Goal: Use online tool/utility: Utilize a website feature to perform a specific function

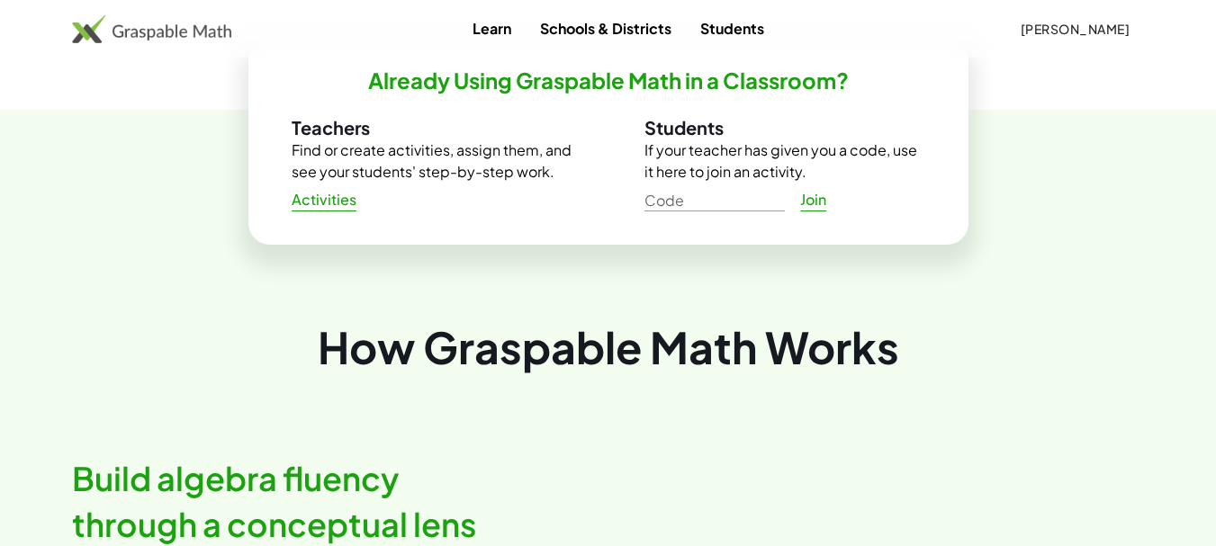
scroll to position [720, 0]
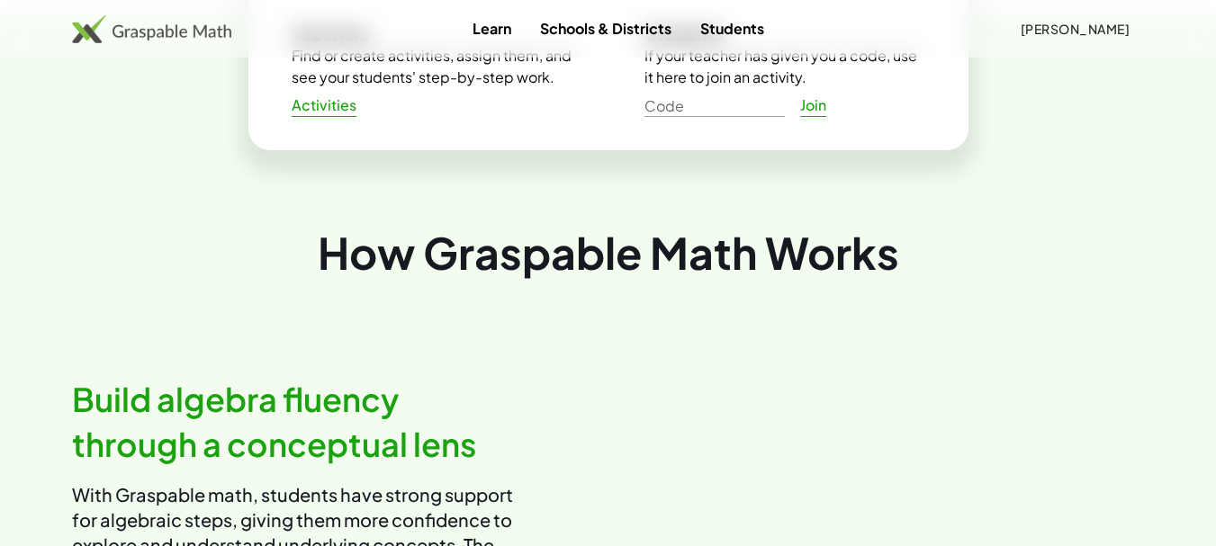
click at [332, 109] on span "Activities" at bounding box center [325, 105] width 66 height 19
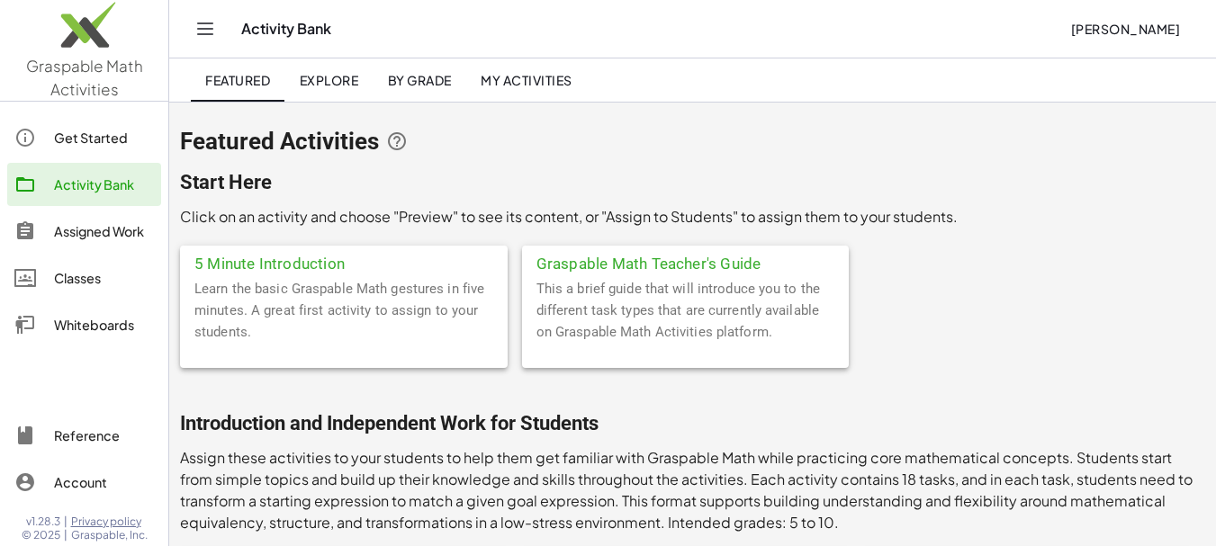
click at [344, 82] on span "Explore" at bounding box center [328, 80] width 59 height 16
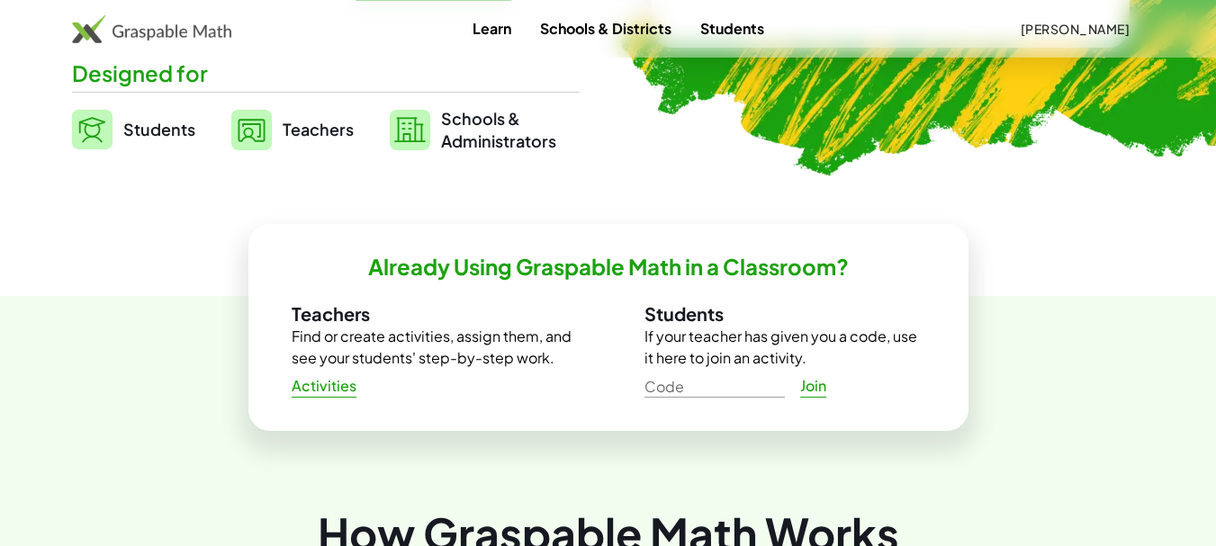
scroll to position [450, 0]
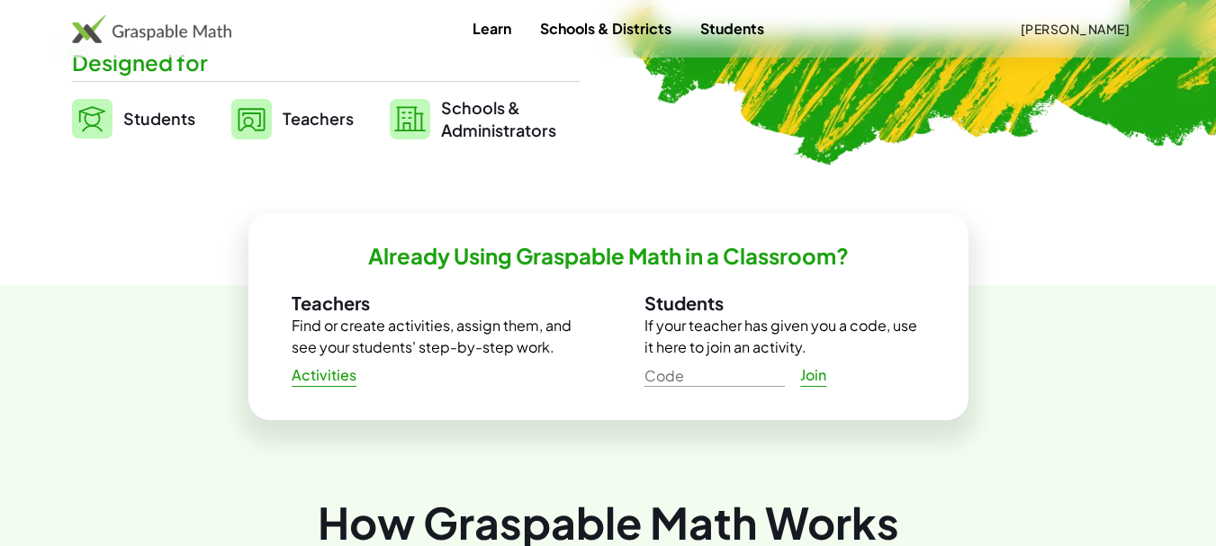
click at [338, 375] on span "Activities" at bounding box center [325, 375] width 66 height 19
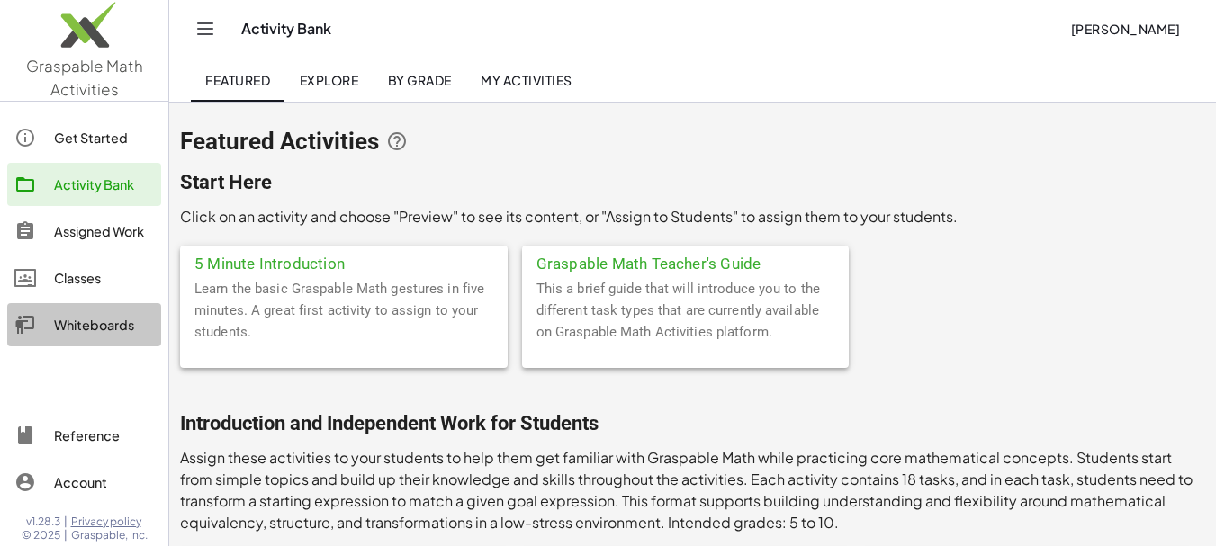
click at [118, 326] on div "Whiteboards" at bounding box center [104, 325] width 100 height 22
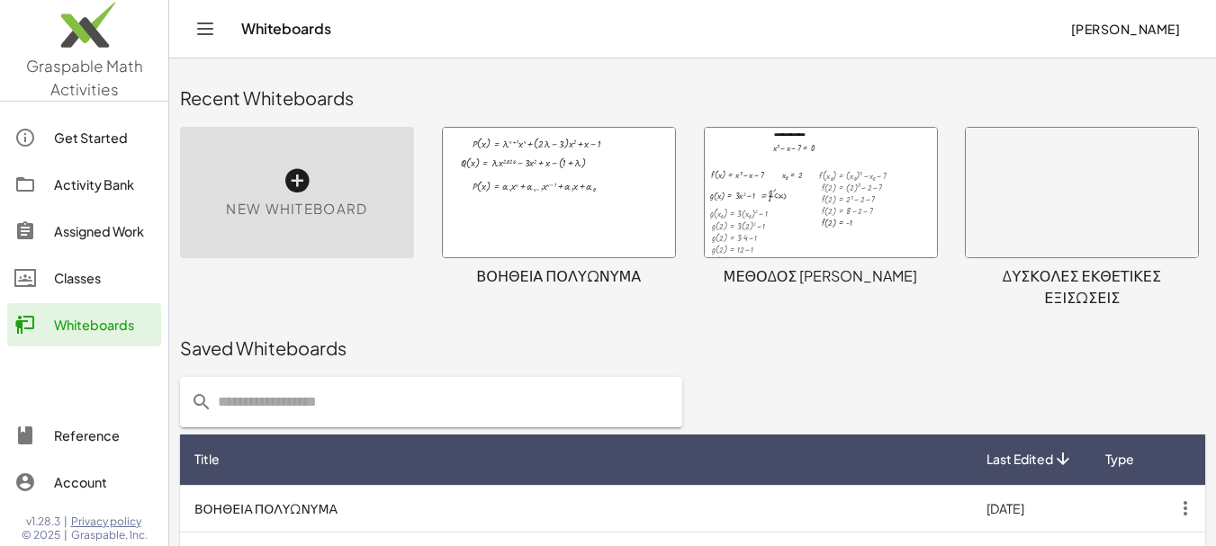
click at [544, 217] on div at bounding box center [559, 193] width 232 height 130
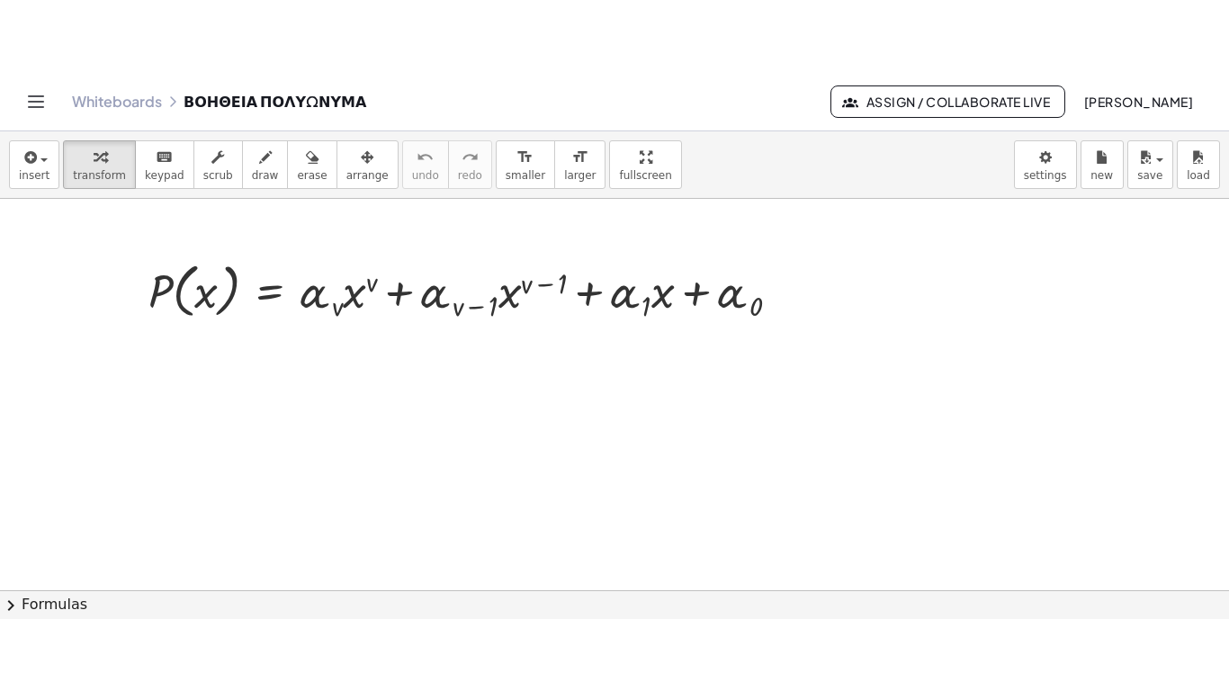
scroll to position [180, 0]
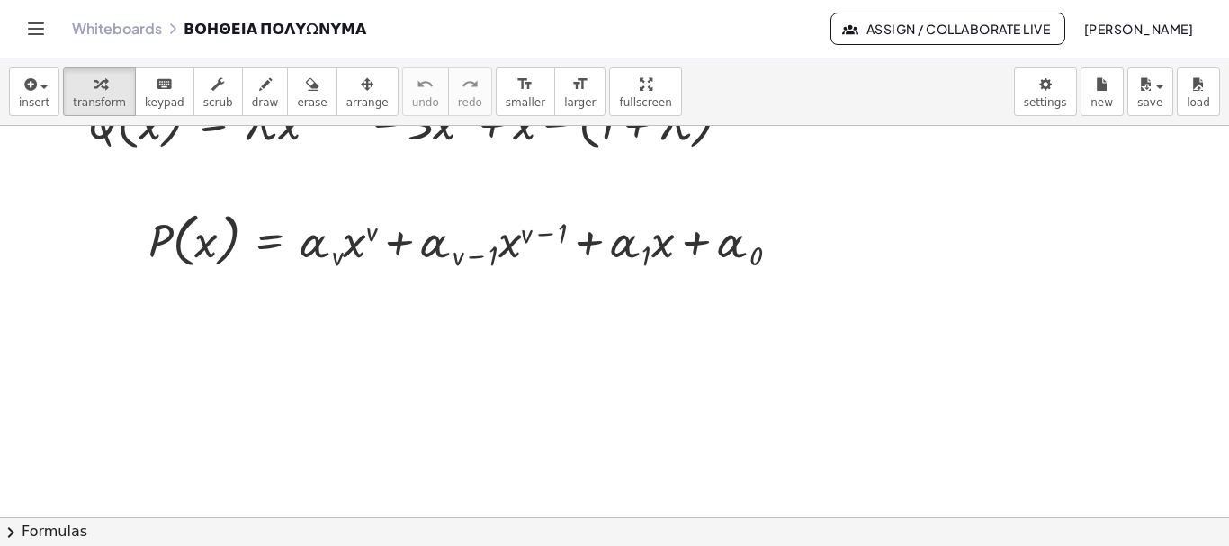
drag, startPoint x: 604, startPoint y: 92, endPoint x: 604, endPoint y: 201, distance: 108.9
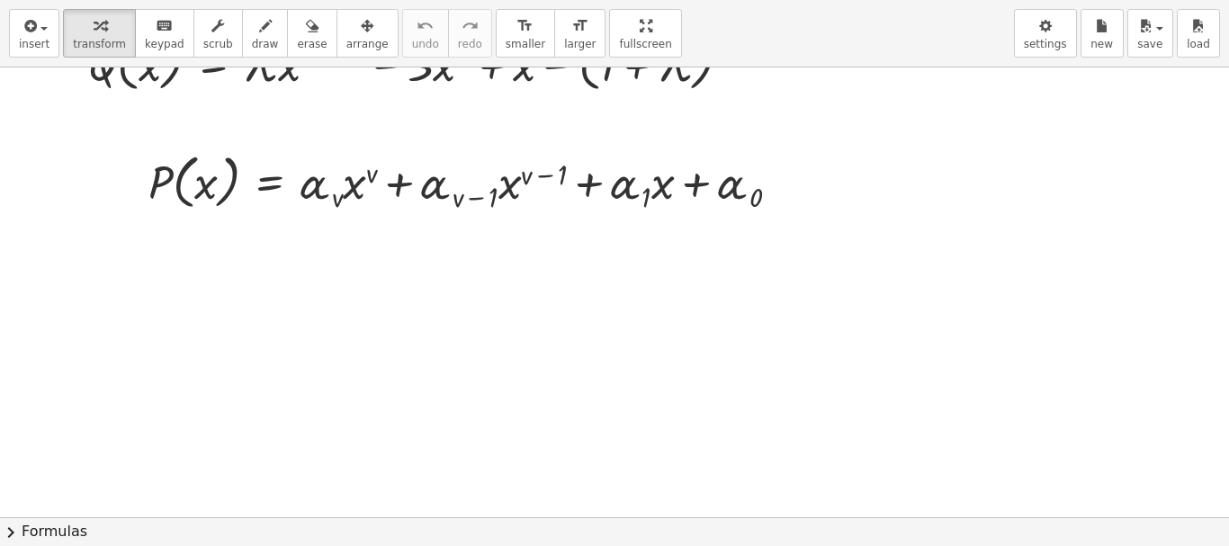
click at [604, 201] on div "insert select one: Math Expression Function Text Youtube Video Graphing Geometr…" at bounding box center [614, 273] width 1229 height 546
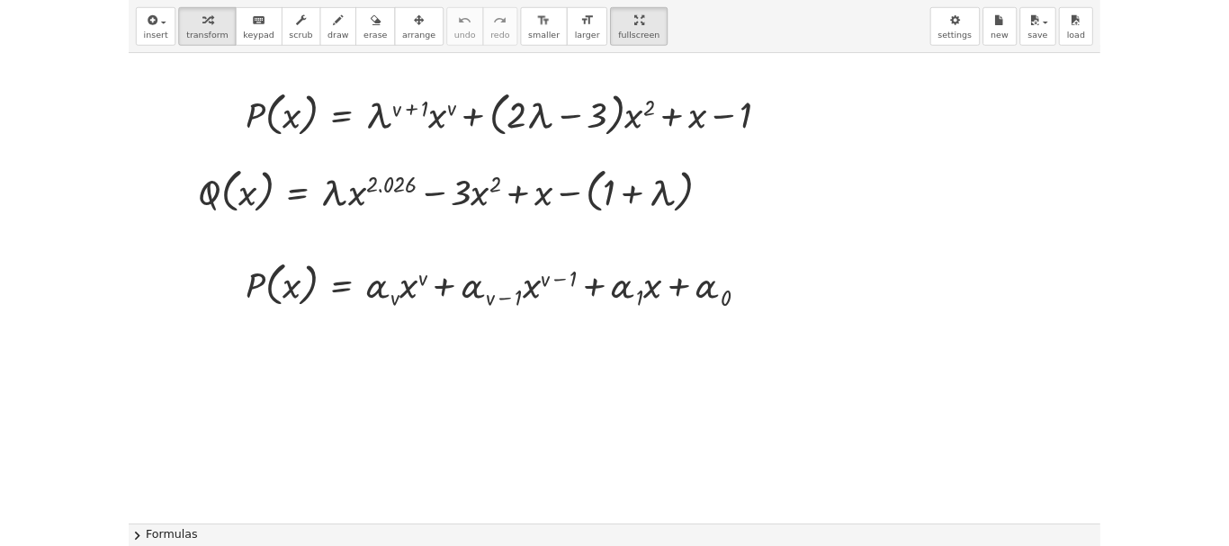
scroll to position [0, 0]
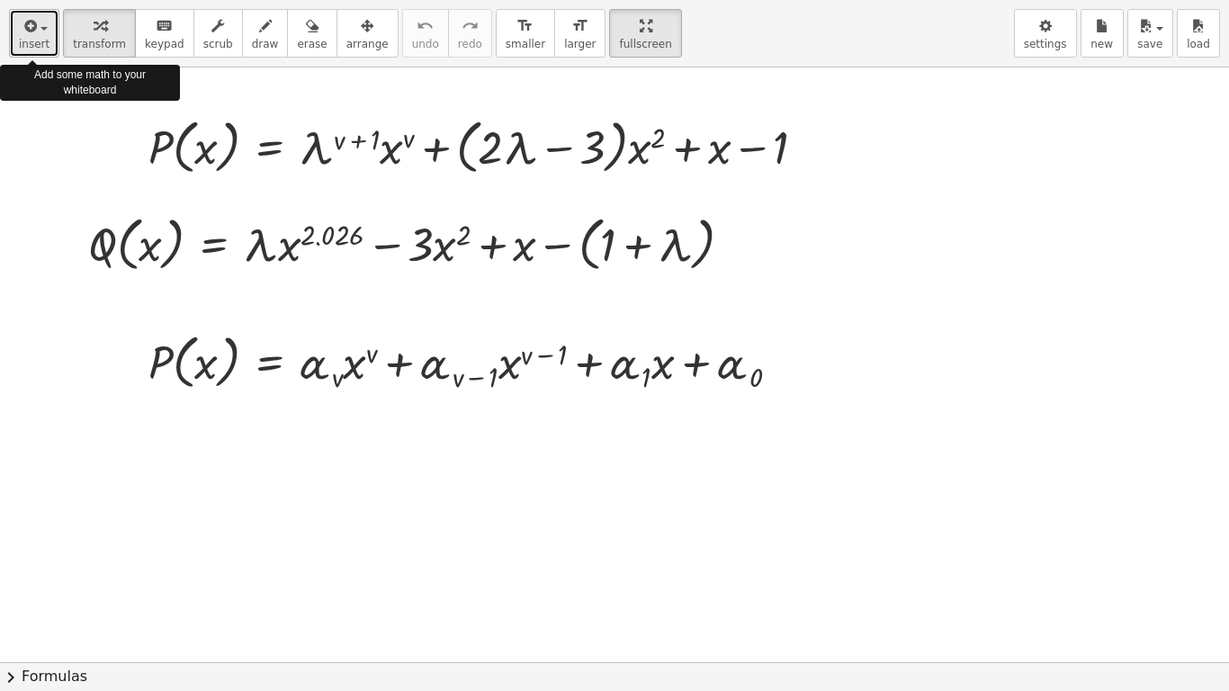
click at [43, 27] on span "button" at bounding box center [43, 29] width 7 height 4
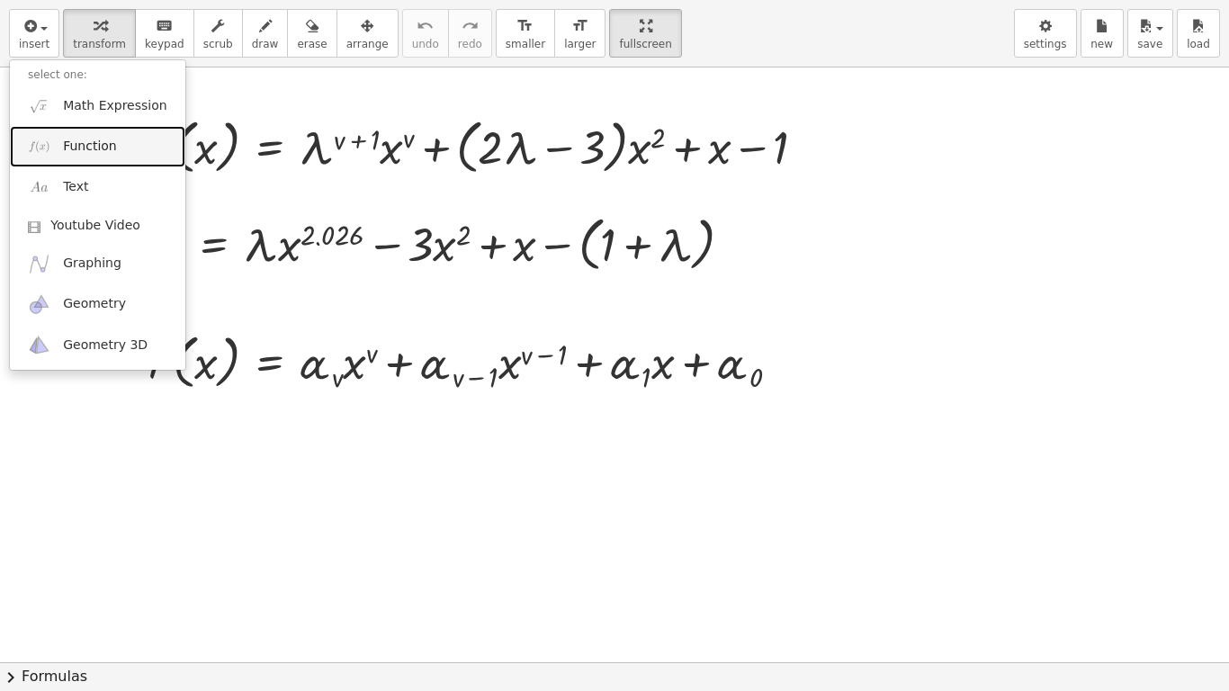
click at [92, 143] on span "Function" at bounding box center [90, 147] width 54 height 18
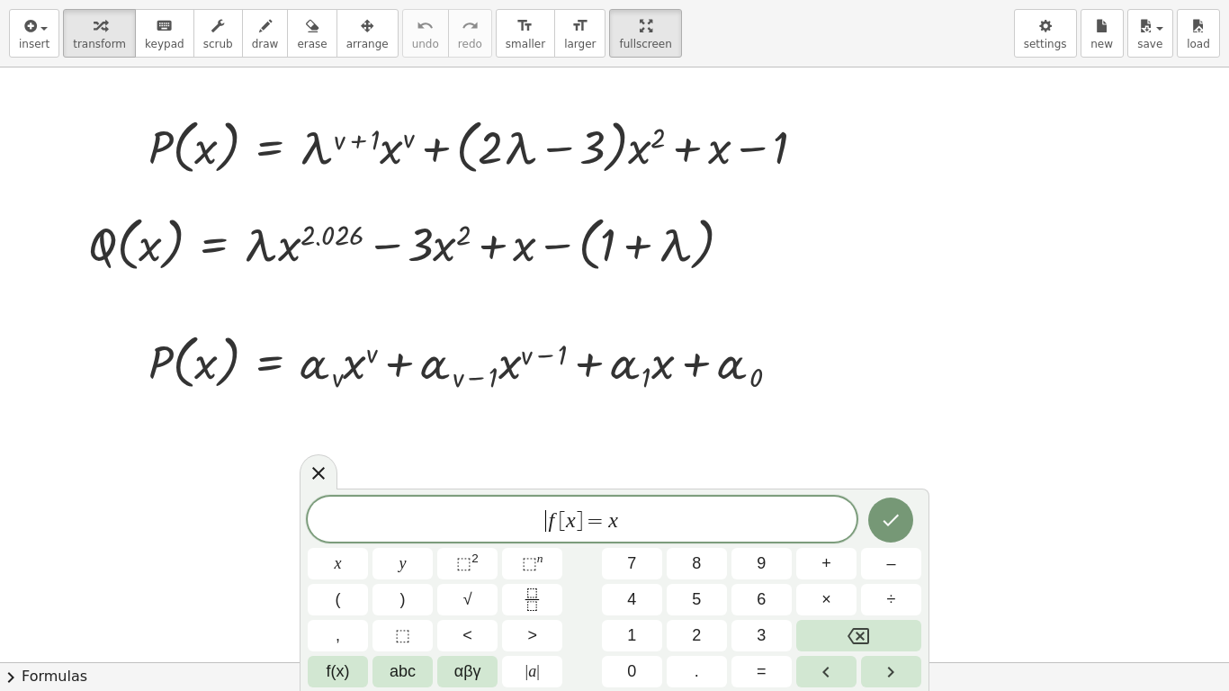
click at [541, 520] on span "​ f [ x ] = x" at bounding box center [582, 520] width 549 height 25
click at [341, 545] on button "(" at bounding box center [338, 599] width 60 height 31
click at [341, 545] on span "x" at bounding box center [338, 564] width 7 height 24
click at [468, 545] on span "⬚" at bounding box center [463, 563] width 15 height 18
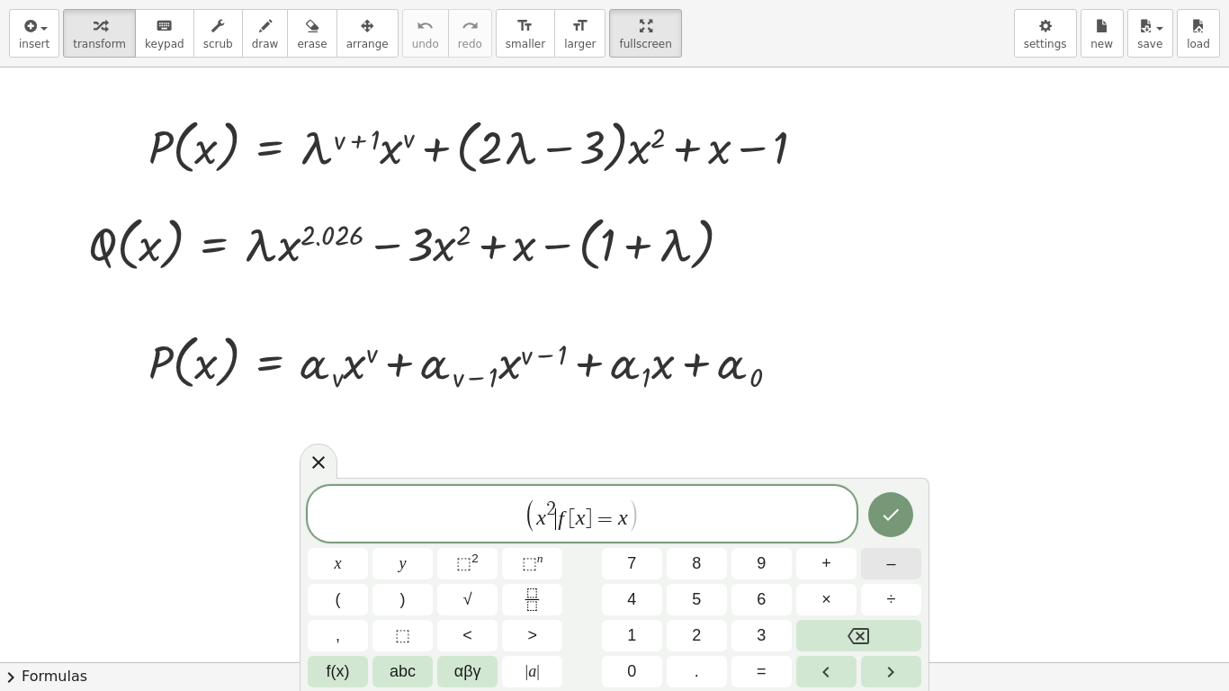
click at [898, 545] on button "–" at bounding box center [891, 563] width 60 height 31
click at [636, 545] on span "1" at bounding box center [631, 636] width 9 height 24
click at [413, 545] on button ")" at bounding box center [403, 599] width 60 height 31
click at [830, 545] on span "×" at bounding box center [827, 600] width 10 height 24
click at [662, 517] on span "( x 2 − 1 ) · Ρ [ x ] = x ​" at bounding box center [582, 515] width 549 height 37
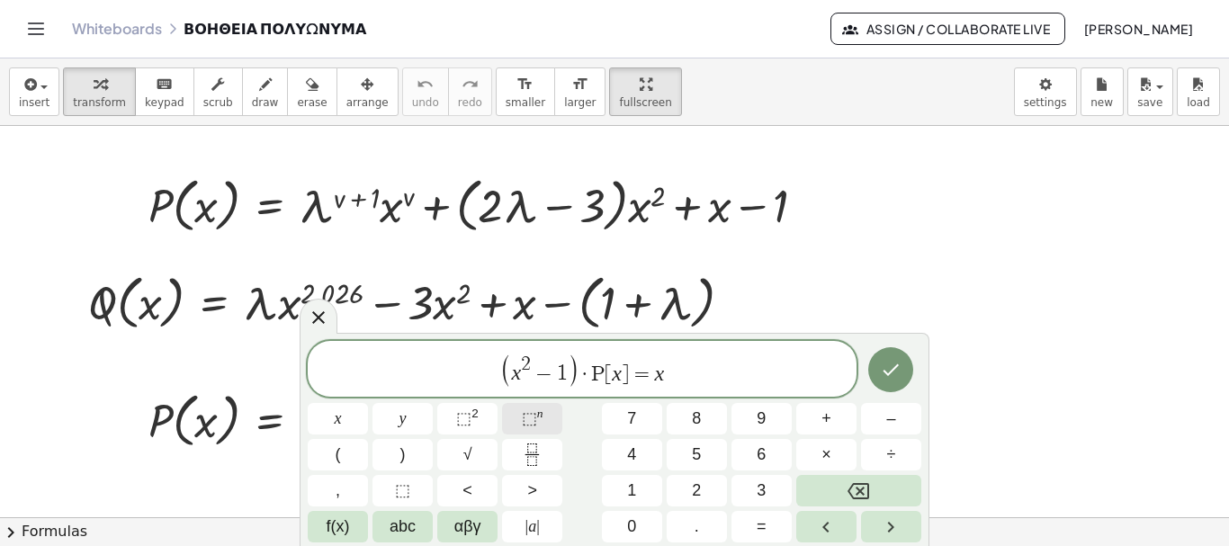
click at [534, 421] on span "⬚" at bounding box center [529, 418] width 15 height 18
click at [759, 456] on span "6" at bounding box center [761, 455] width 9 height 24
click at [892, 423] on span "–" at bounding box center [890, 419] width 9 height 24
click at [866, 487] on icon "Backspace" at bounding box center [859, 492] width 22 height 22
click at [880, 523] on icon "Right arrow" at bounding box center [891, 528] width 22 height 22
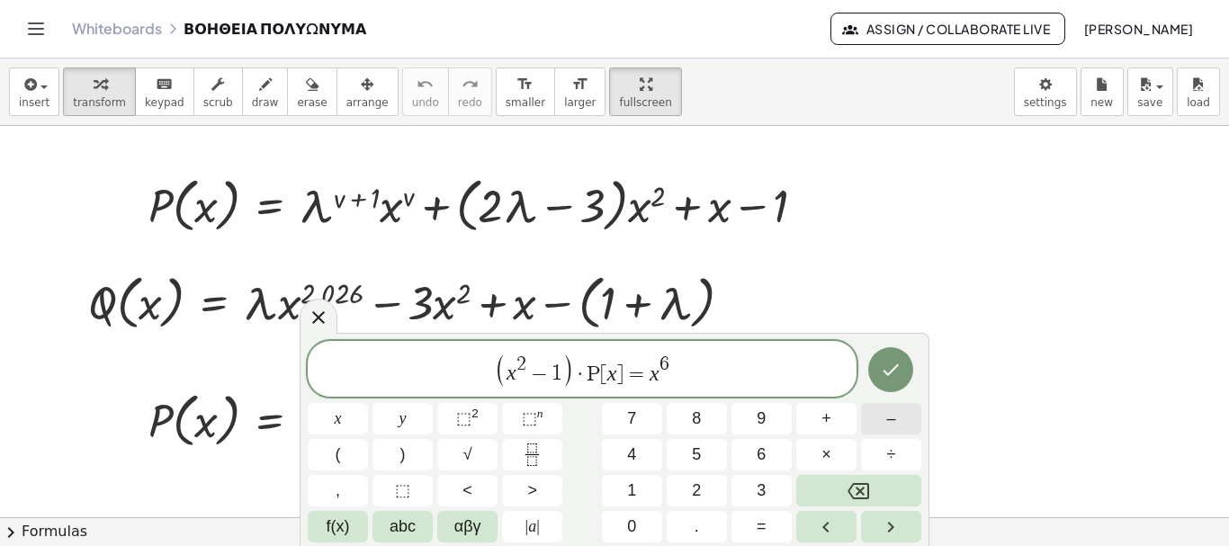
click at [888, 424] on span "–" at bounding box center [890, 419] width 9 height 24
click at [703, 491] on button "2" at bounding box center [697, 490] width 60 height 31
click at [342, 416] on button "x" at bounding box center [338, 418] width 60 height 31
click at [528, 416] on span "⬚" at bounding box center [529, 418] width 15 height 18
click at [642, 452] on button "4" at bounding box center [632, 454] width 60 height 31
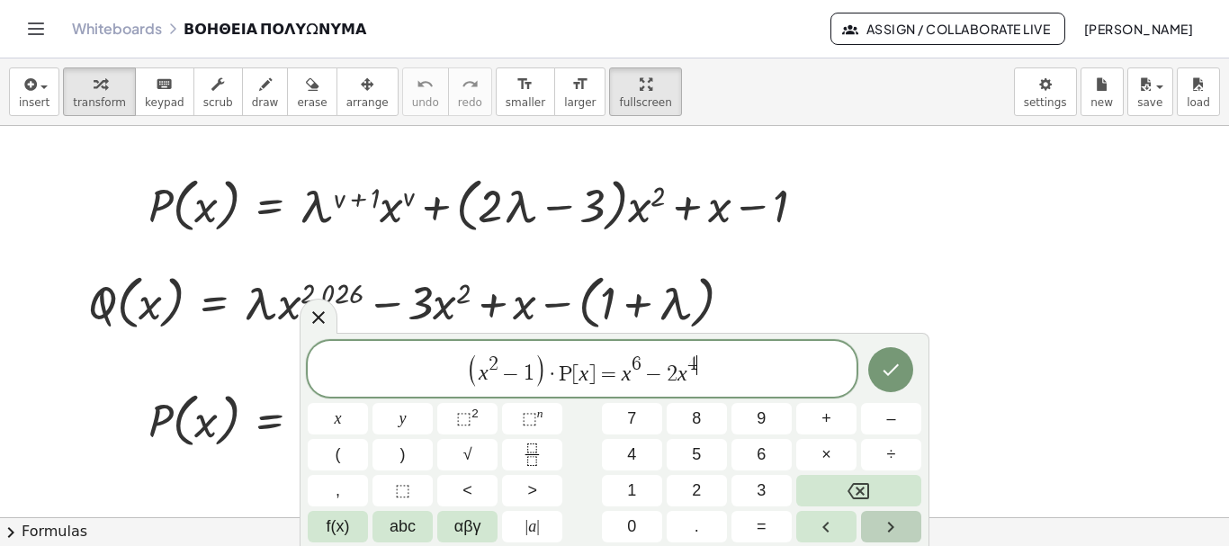
click at [903, 531] on button "Right arrow" at bounding box center [891, 526] width 60 height 31
click at [829, 418] on span "+" at bounding box center [827, 419] width 10 height 24
click at [698, 448] on span "5" at bounding box center [696, 455] width 9 height 24
click at [340, 421] on span "x" at bounding box center [338, 419] width 7 height 24
click at [886, 418] on span "–" at bounding box center [890, 419] width 9 height 24
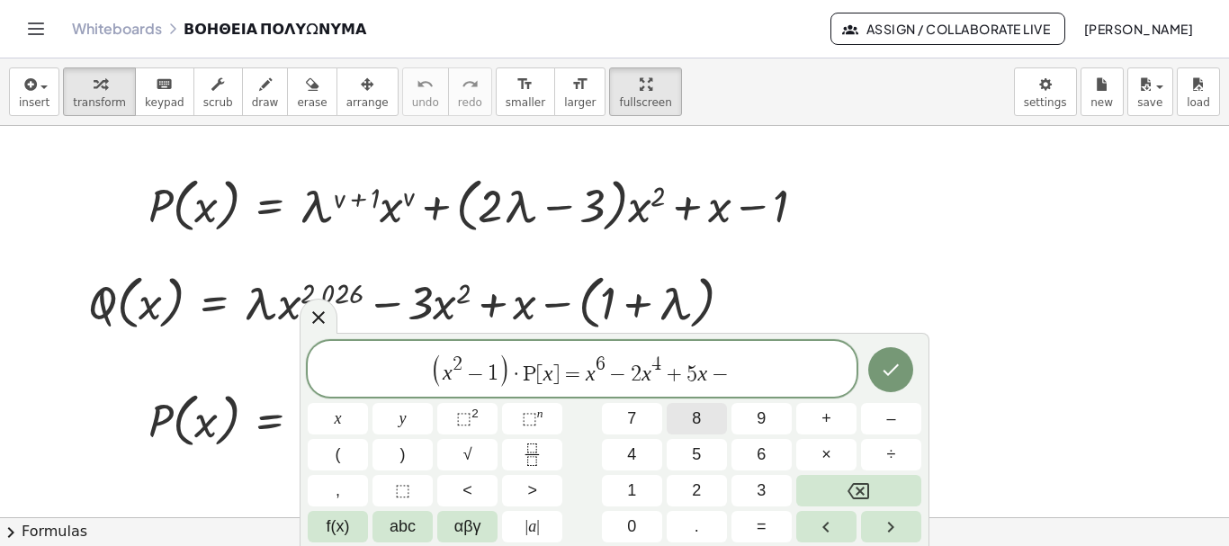
click at [700, 416] on span "8" at bounding box center [696, 419] width 9 height 24
click at [895, 371] on icon "Done" at bounding box center [891, 370] width 22 height 22
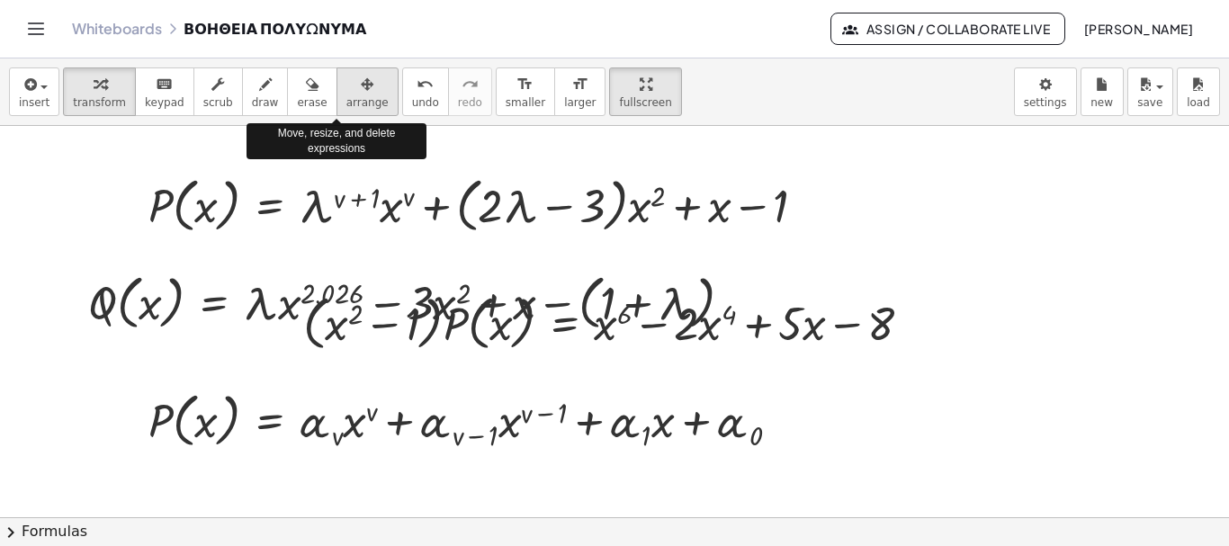
click at [346, 96] on span "arrange" at bounding box center [367, 102] width 42 height 13
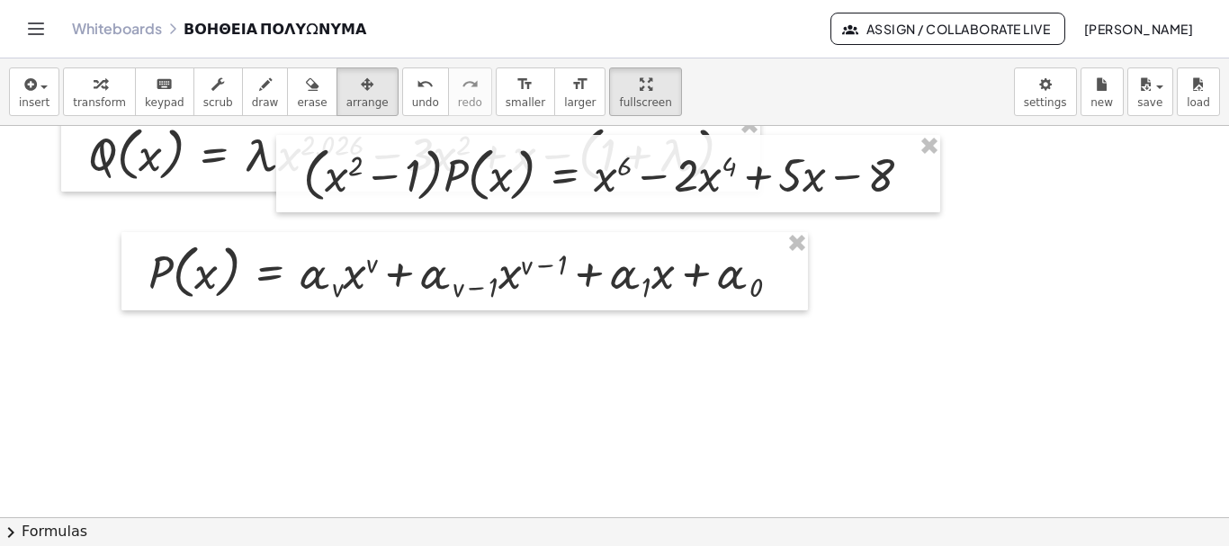
scroll to position [180, 0]
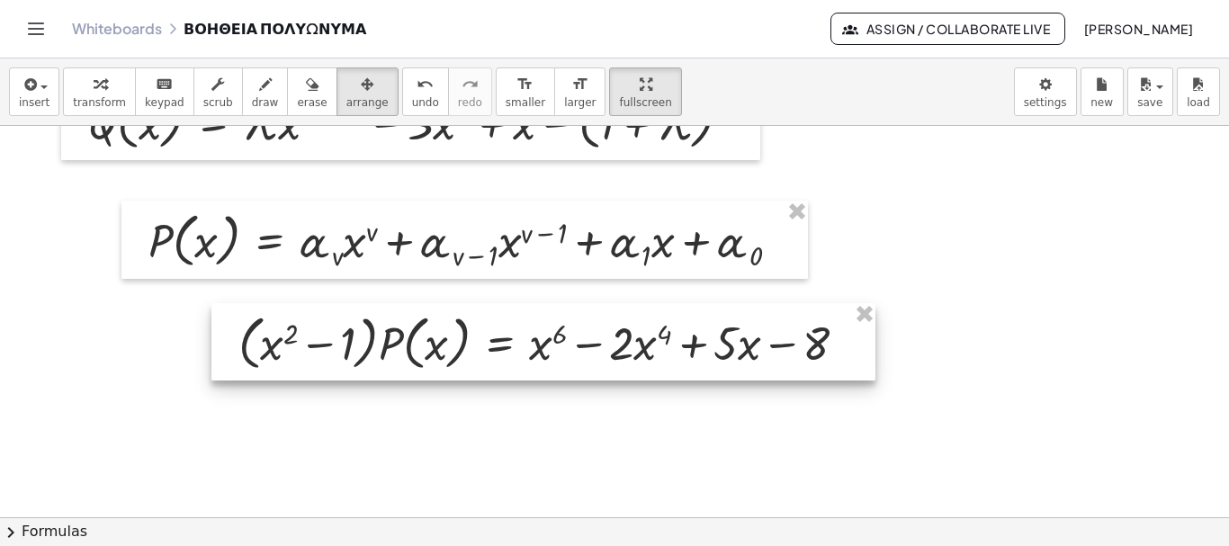
drag, startPoint x: 805, startPoint y: 154, endPoint x: 740, endPoint y: 354, distance: 210.0
click at [740, 354] on div at bounding box center [543, 341] width 664 height 77
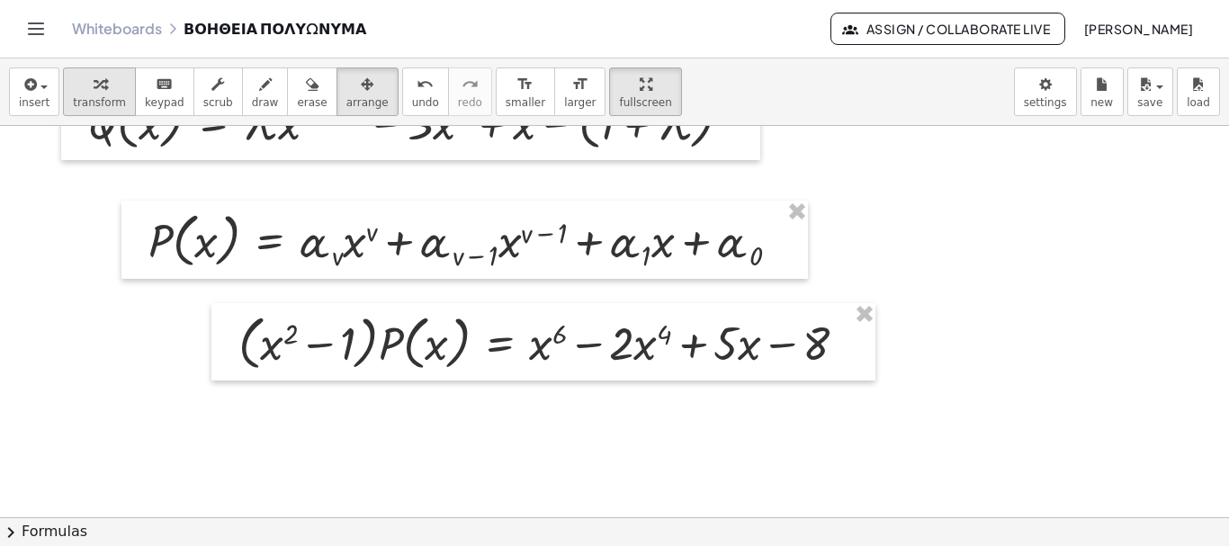
click at [102, 93] on div "button" at bounding box center [99, 84] width 53 height 22
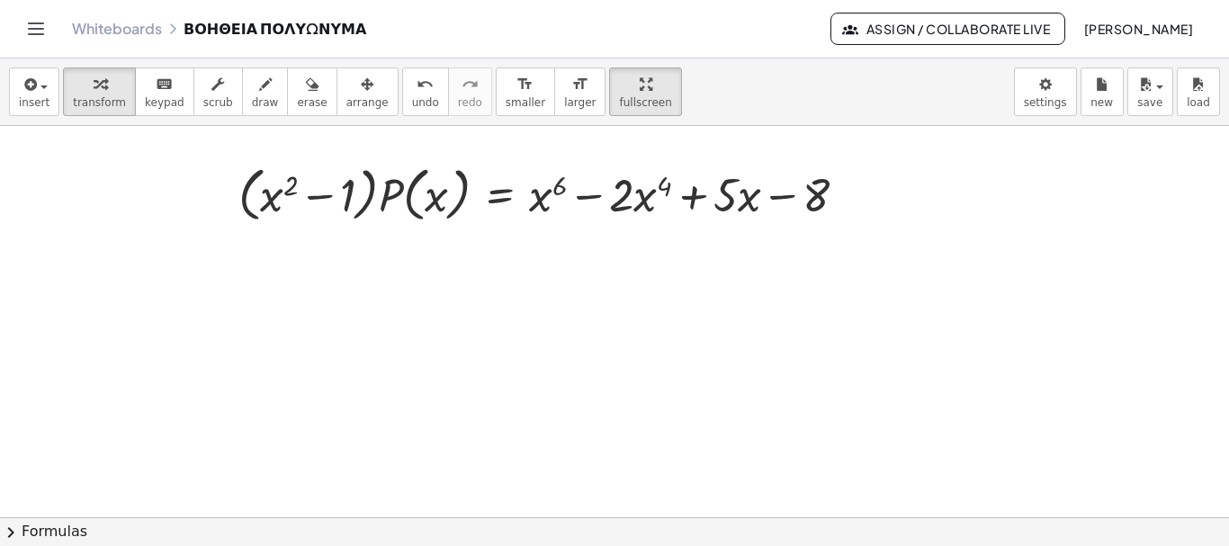
scroll to position [360, 0]
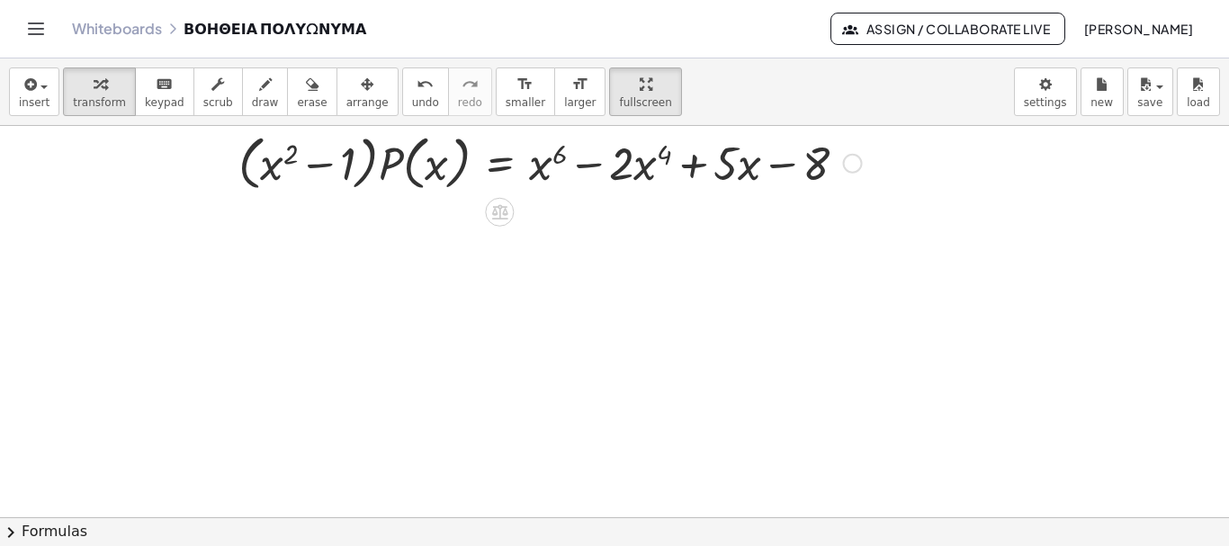
click at [851, 165] on div at bounding box center [853, 164] width 20 height 20
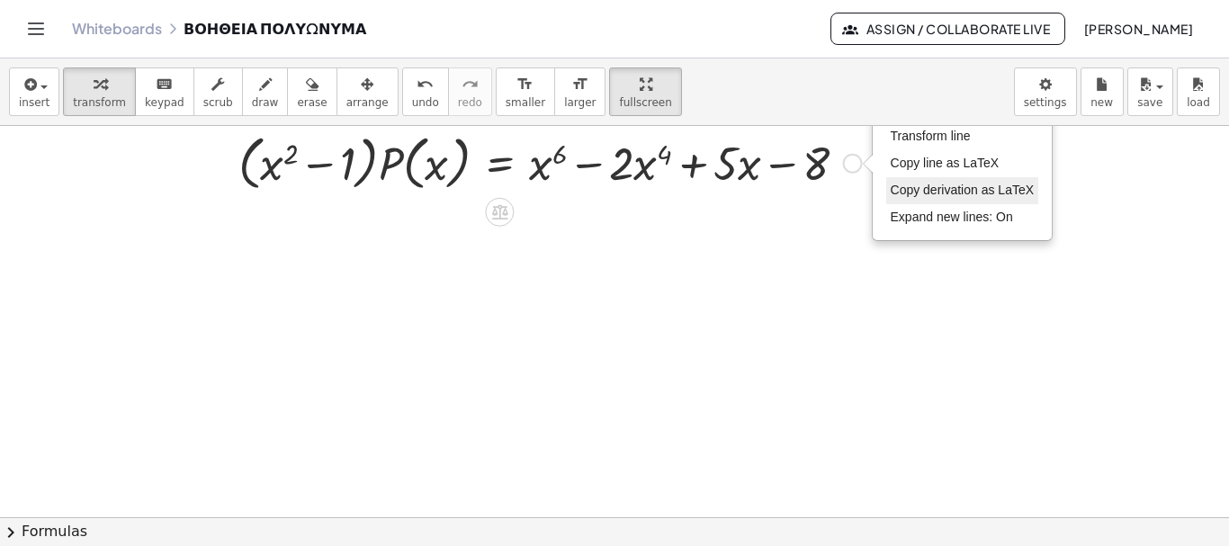
click at [950, 187] on span "Copy derivation as LaTeX" at bounding box center [963, 190] width 144 height 14
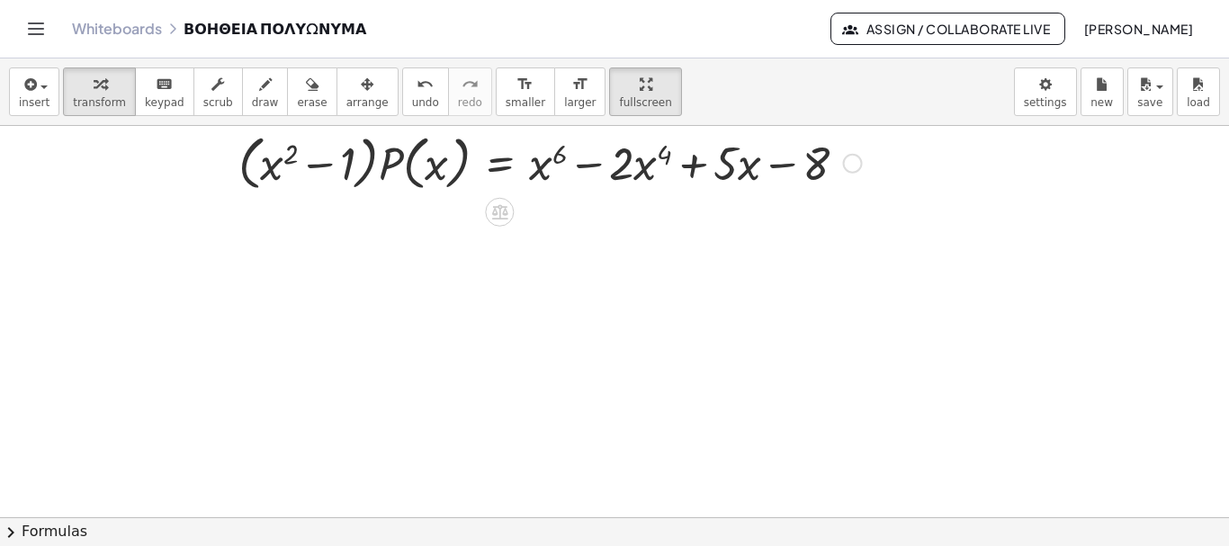
click at [850, 166] on div "Copied done" at bounding box center [853, 164] width 20 height 20
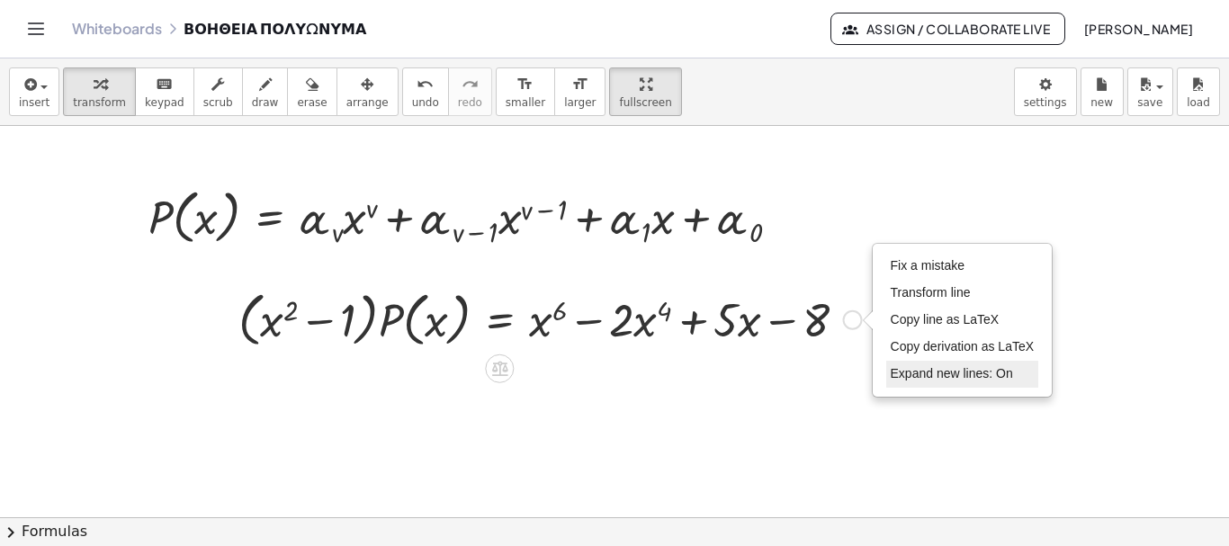
scroll to position [180, 0]
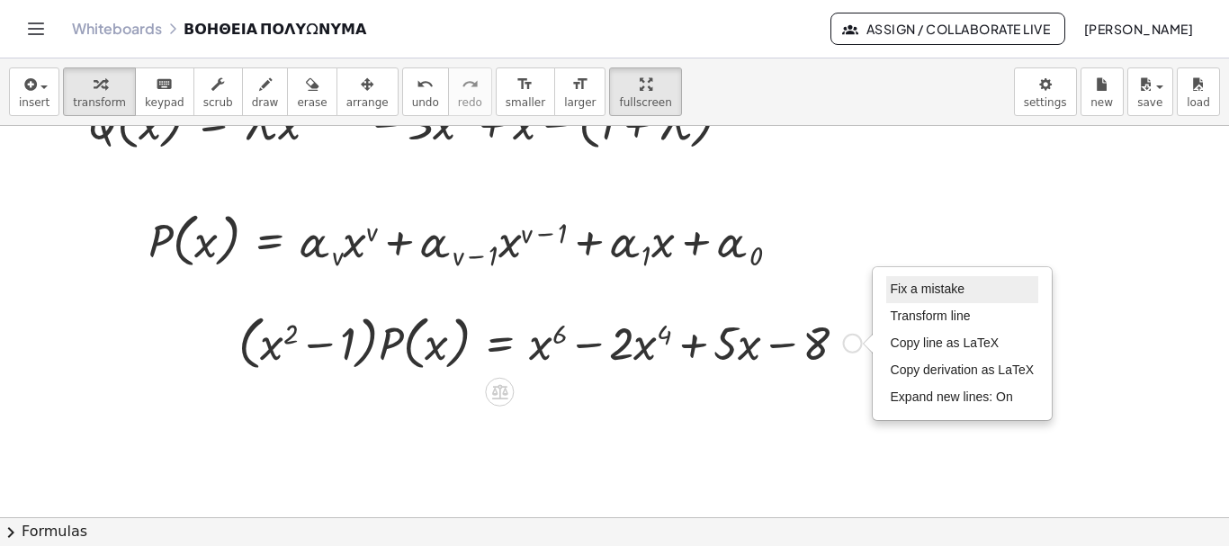
click at [949, 286] on span "Fix a mistake" at bounding box center [928, 289] width 74 height 14
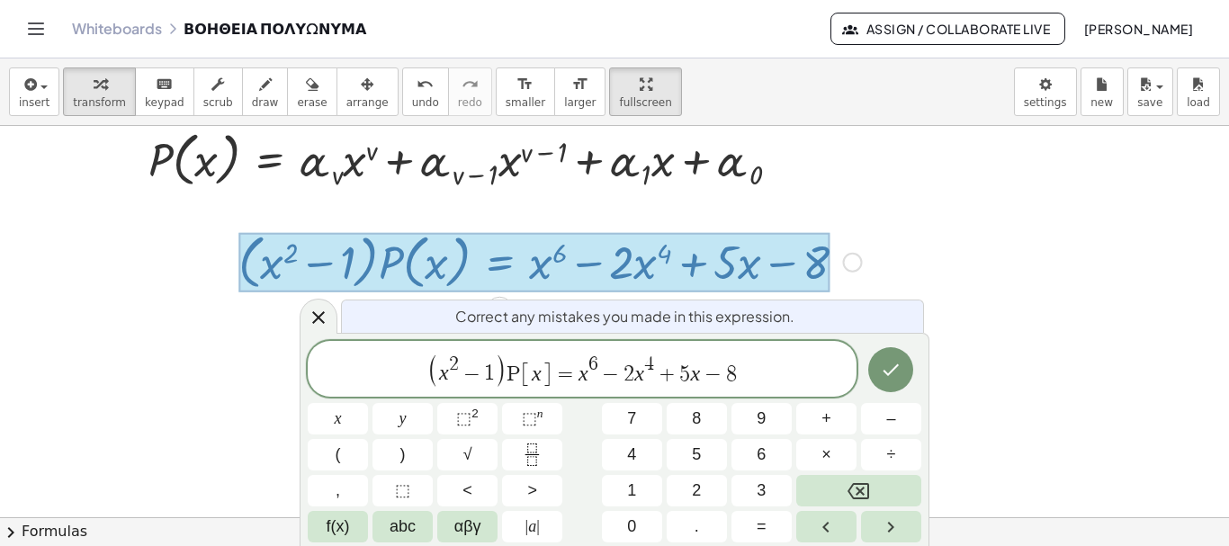
scroll to position [262, 0]
click at [577, 373] on span "( x 2 + 1 ) Ρ [ x ] = ​ x 6 − 2 x 4 + 5 x − 8" at bounding box center [582, 370] width 549 height 37
click at [680, 374] on span "+" at bounding box center [673, 375] width 26 height 22
click at [339, 423] on span "x" at bounding box center [338, 419] width 7 height 24
click at [533, 410] on span "⬚" at bounding box center [529, 418] width 15 height 18
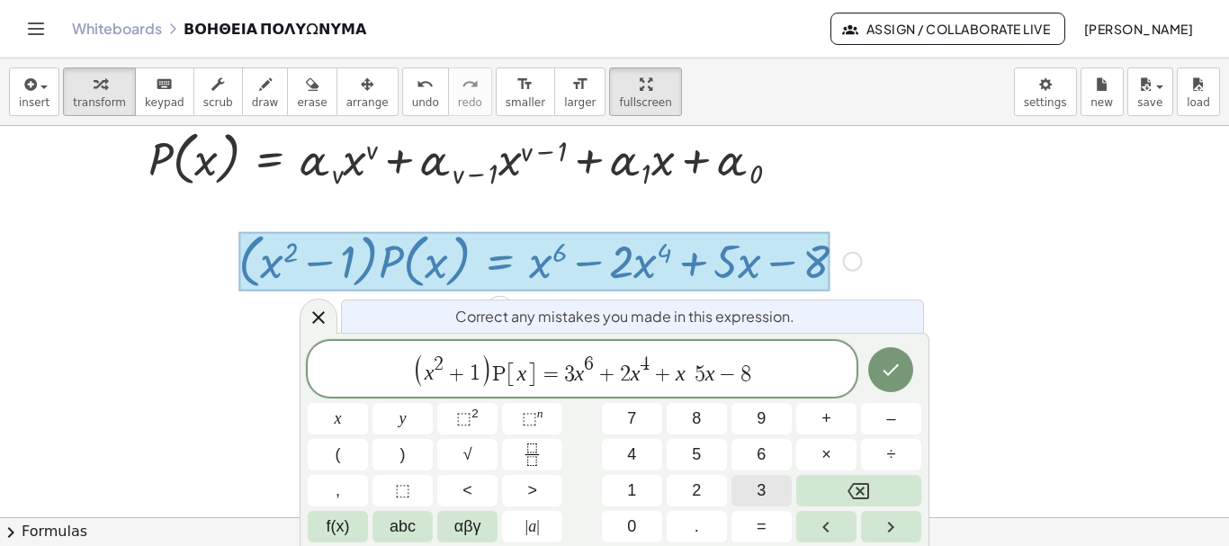
click at [760, 490] on span "3" at bounding box center [761, 491] width 9 height 24
click at [338, 420] on span "x" at bounding box center [338, 419] width 7 height 24
click at [469, 418] on span "⬚" at bounding box center [463, 418] width 15 height 18
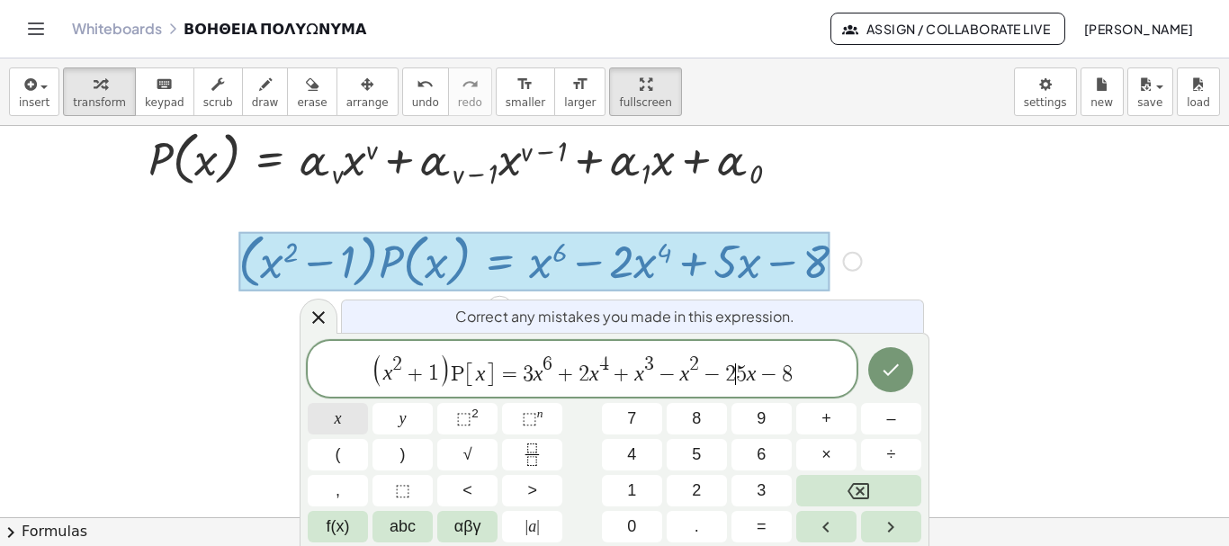
click at [337, 425] on span "x" at bounding box center [338, 419] width 7 height 24
click at [890, 373] on icon "Done" at bounding box center [892, 370] width 16 height 12
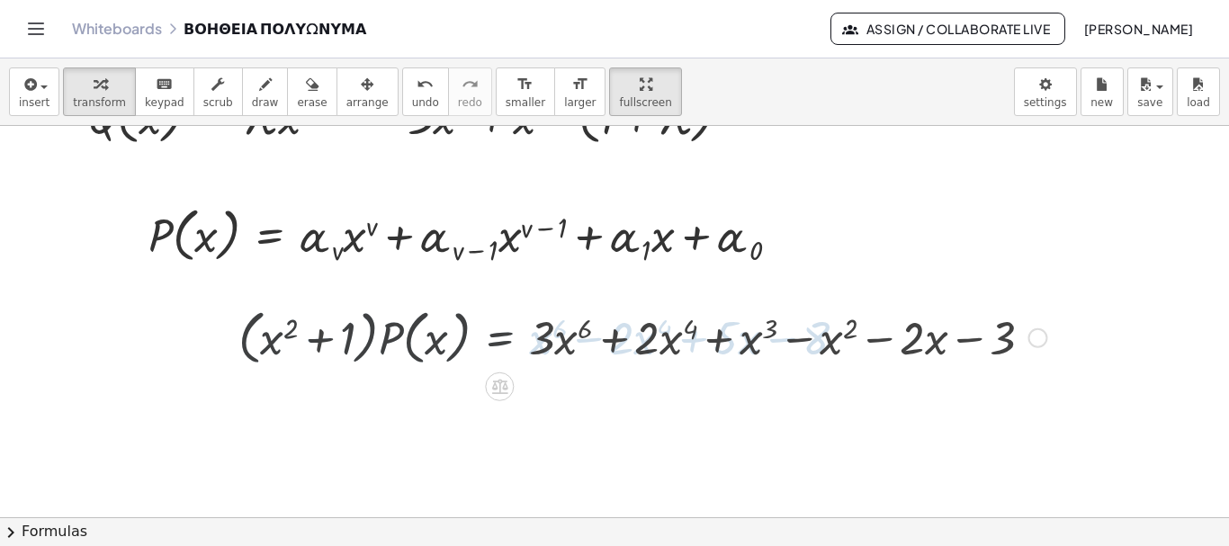
scroll to position [180, 0]
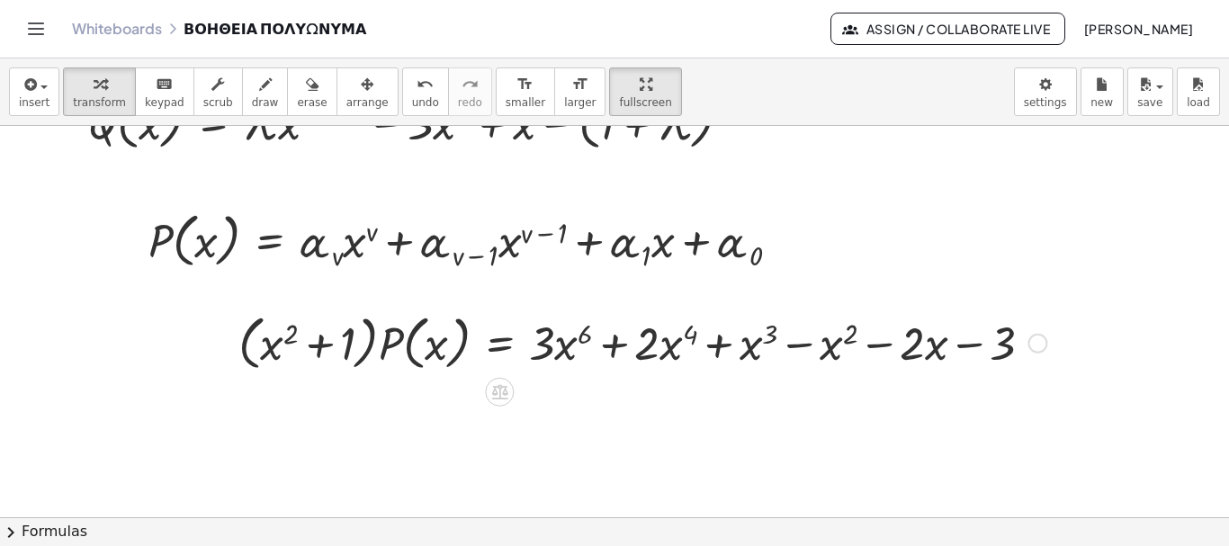
click at [1039, 343] on div "Fix a mistake Transform line Copy line as LaTeX Copy derivation as LaTeX Expand…" at bounding box center [1038, 344] width 20 height 20
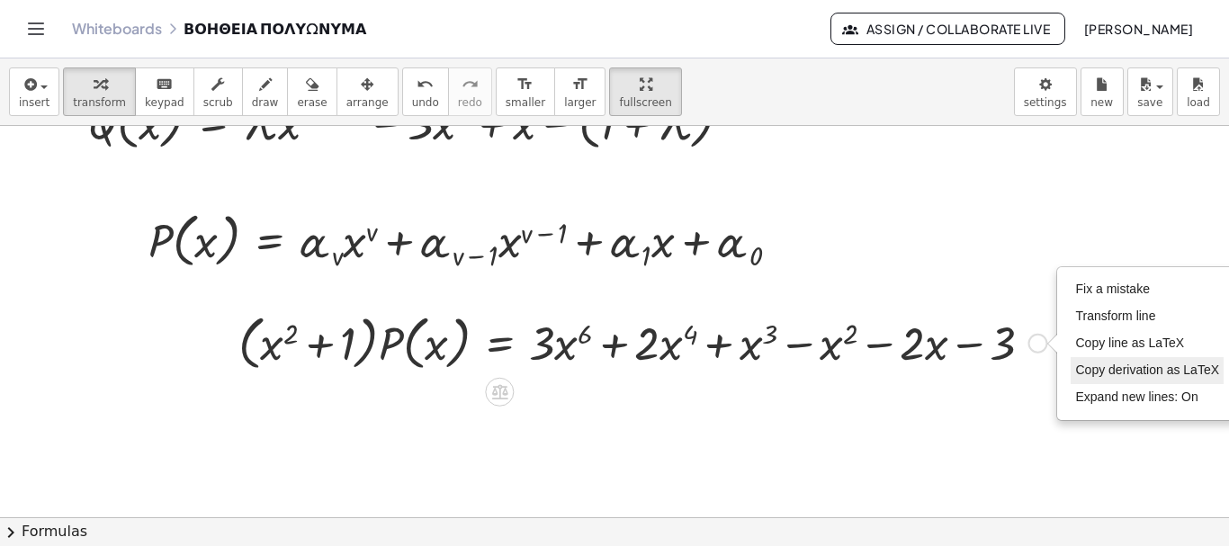
click at [1104, 367] on span "Copy derivation as LaTeX" at bounding box center [1147, 370] width 144 height 14
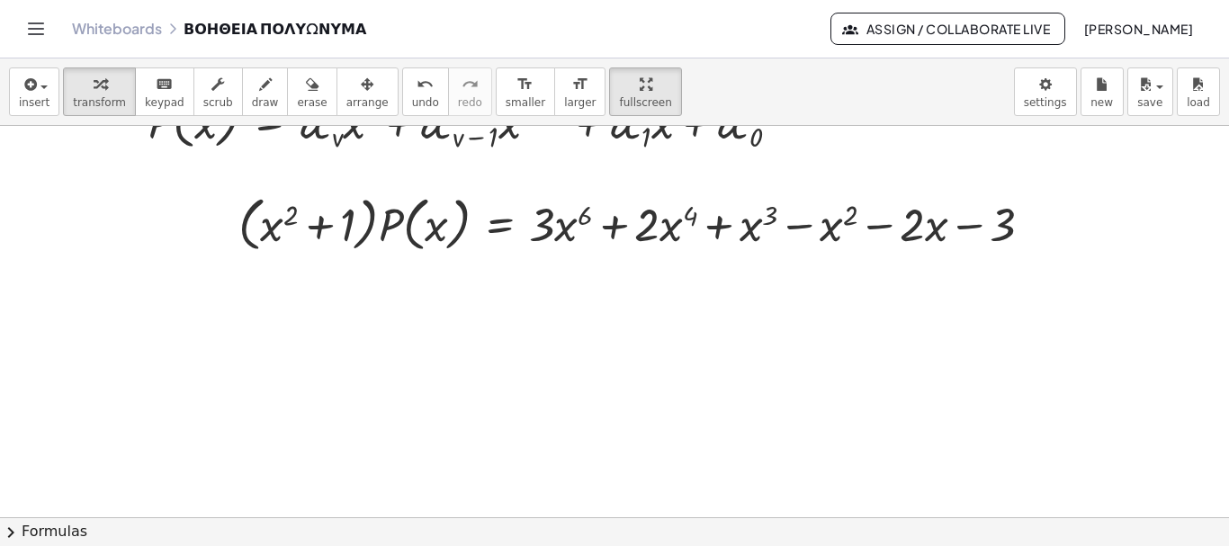
scroll to position [360, 0]
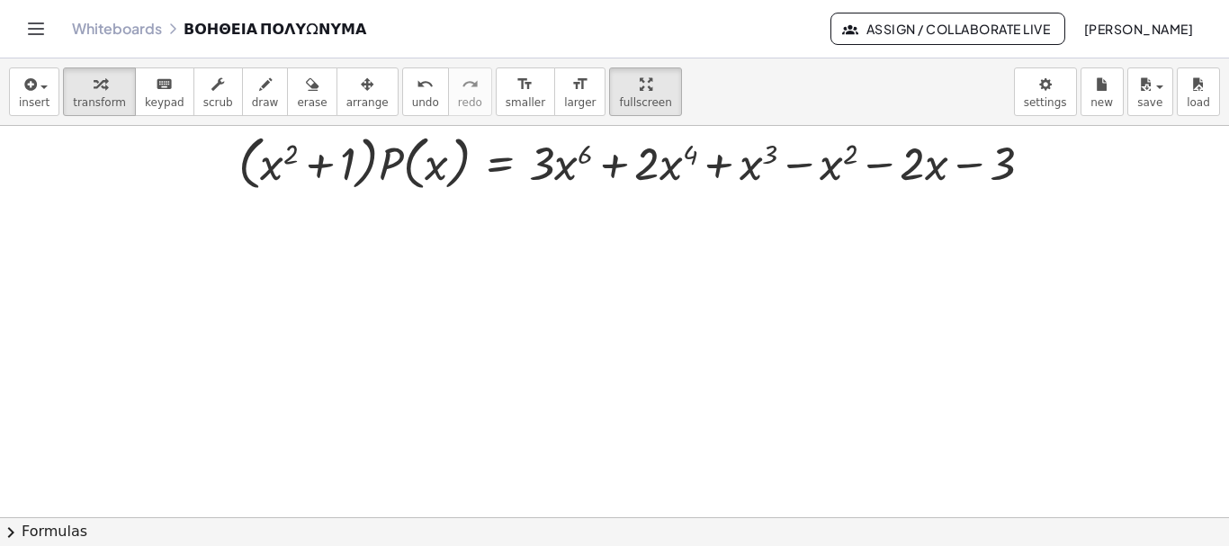
click at [526, 354] on div at bounding box center [614, 157] width 1229 height 783
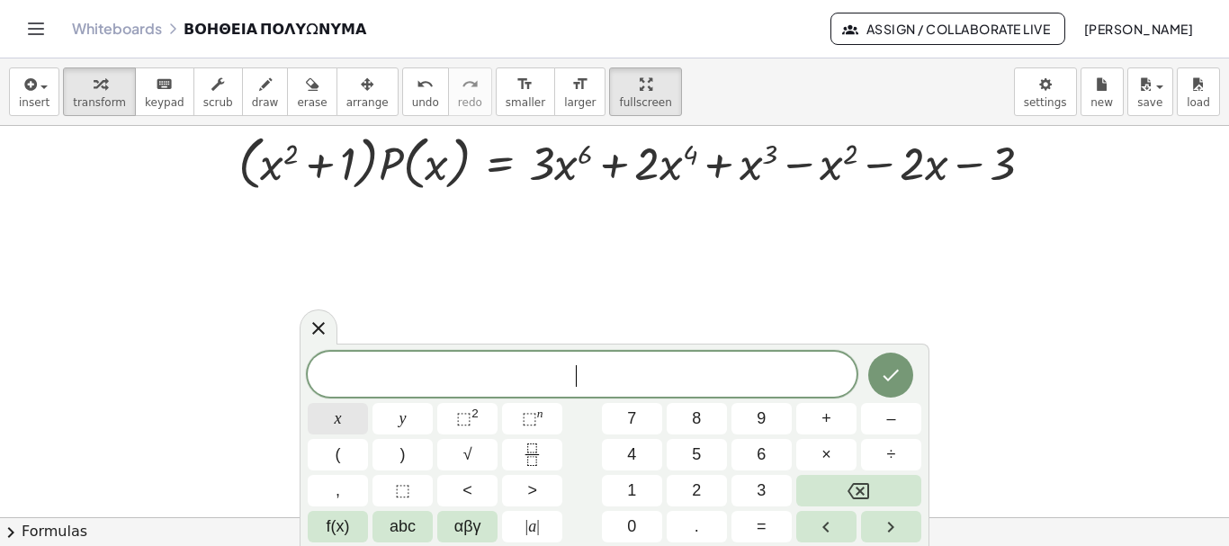
click at [331, 420] on button "x" at bounding box center [338, 418] width 60 height 31
click at [527, 411] on span "⬚" at bounding box center [529, 418] width 15 height 18
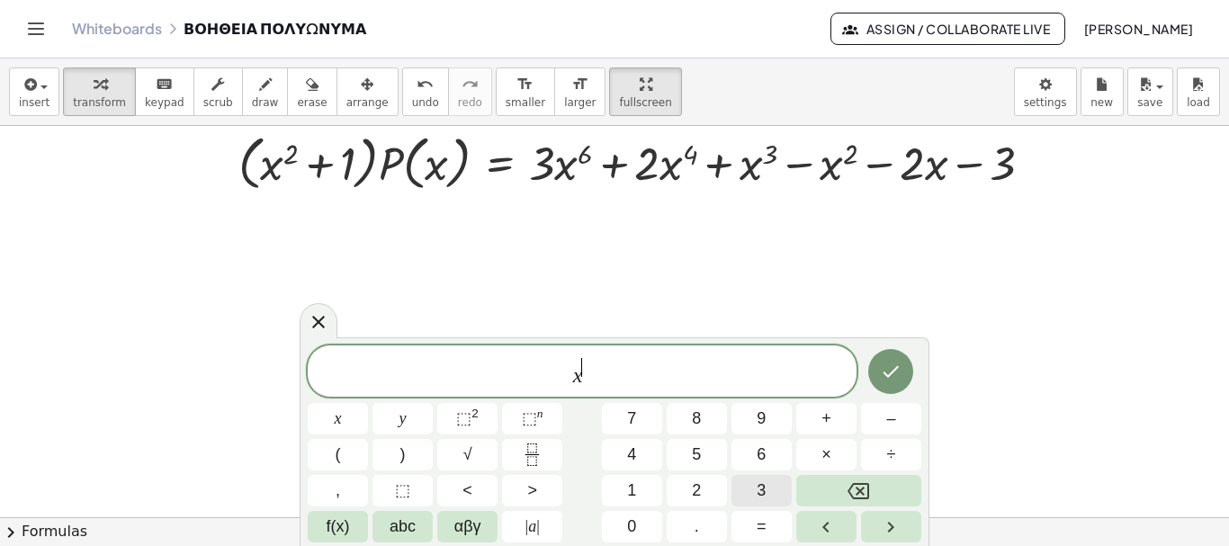
click at [773, 486] on button "3" at bounding box center [762, 490] width 60 height 31
click at [883, 422] on button "–" at bounding box center [891, 418] width 60 height 31
click at [336, 418] on span "x" at bounding box center [338, 419] width 7 height 24
click at [470, 415] on span "⬚" at bounding box center [463, 418] width 15 height 18
click at [828, 418] on span "+" at bounding box center [827, 419] width 10 height 24
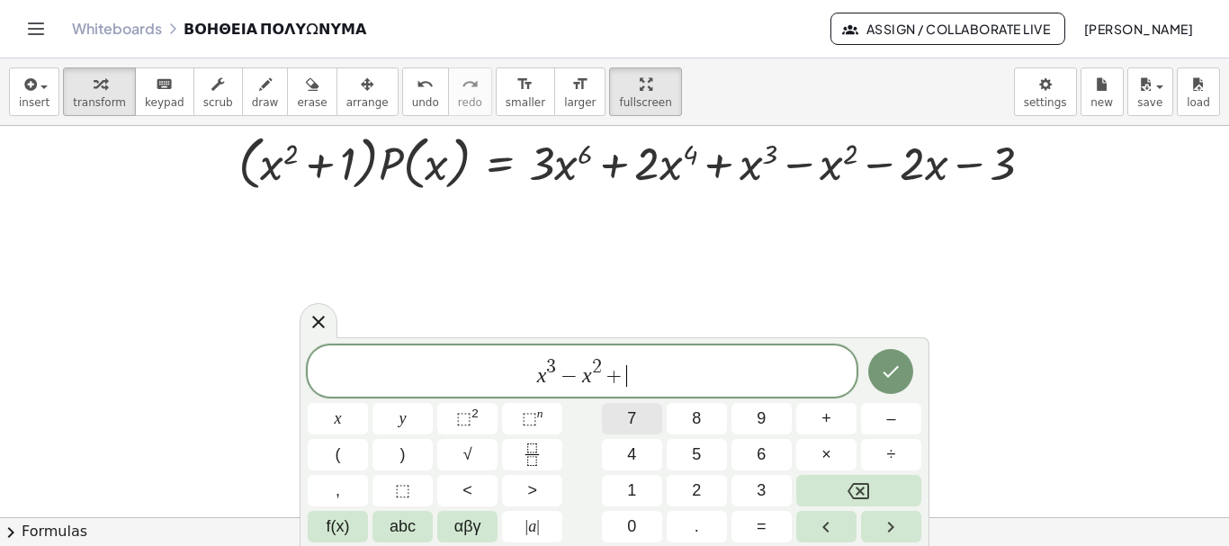
click at [632, 414] on span "7" at bounding box center [631, 419] width 9 height 24
click at [336, 415] on span "x" at bounding box center [338, 419] width 7 height 24
click at [892, 418] on span "–" at bounding box center [890, 419] width 9 height 24
click at [635, 489] on span "1" at bounding box center [631, 491] width 9 height 24
click at [895, 377] on icon "Done" at bounding box center [891, 372] width 22 height 22
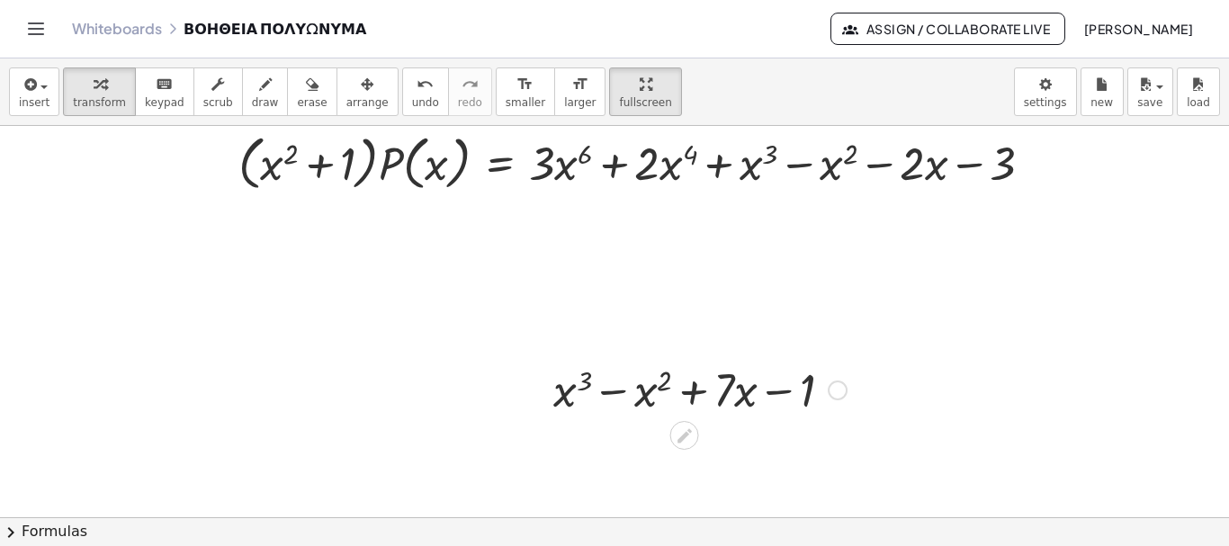
click at [840, 393] on div at bounding box center [838, 391] width 20 height 20
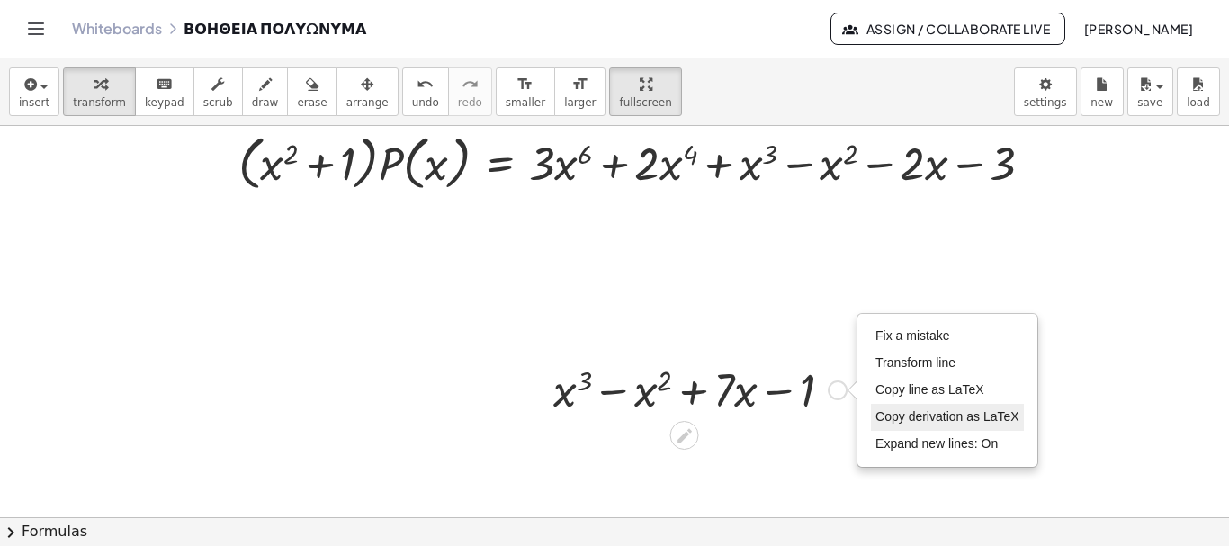
click at [931, 415] on span "Copy derivation as LaTeX" at bounding box center [948, 416] width 144 height 14
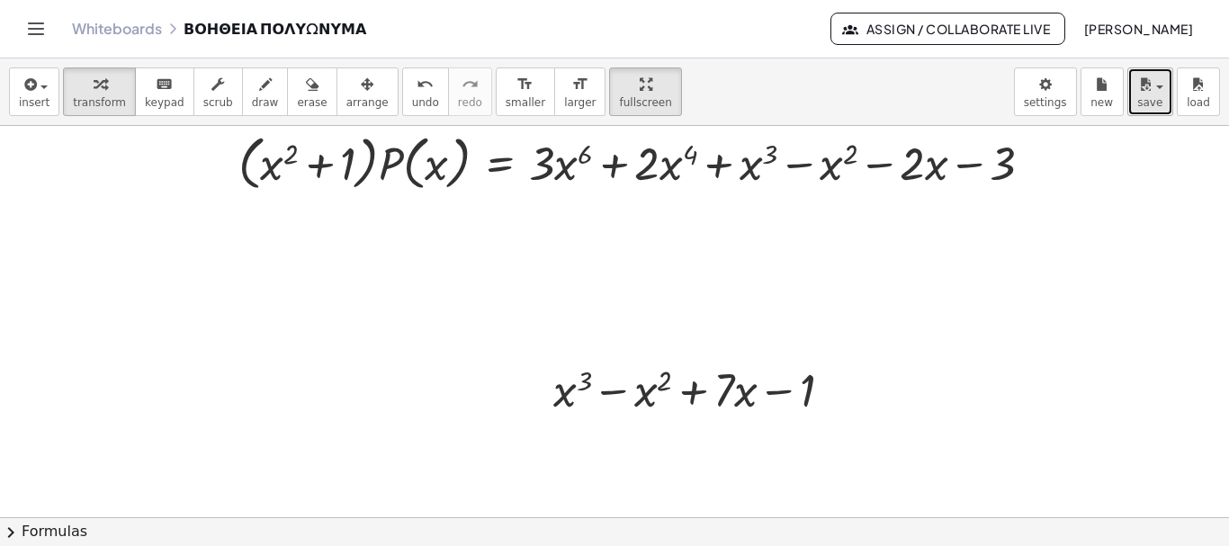
click at [1164, 102] on button "save" at bounding box center [1151, 91] width 46 height 49
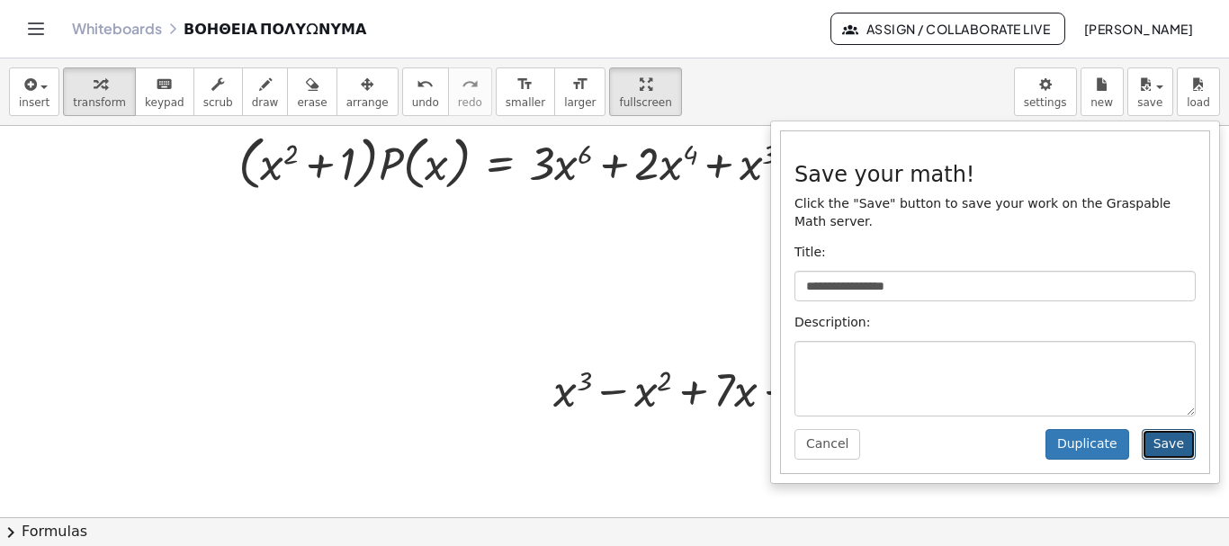
click at [1174, 429] on button "Save" at bounding box center [1169, 444] width 54 height 31
